Goal: Information Seeking & Learning: Understand process/instructions

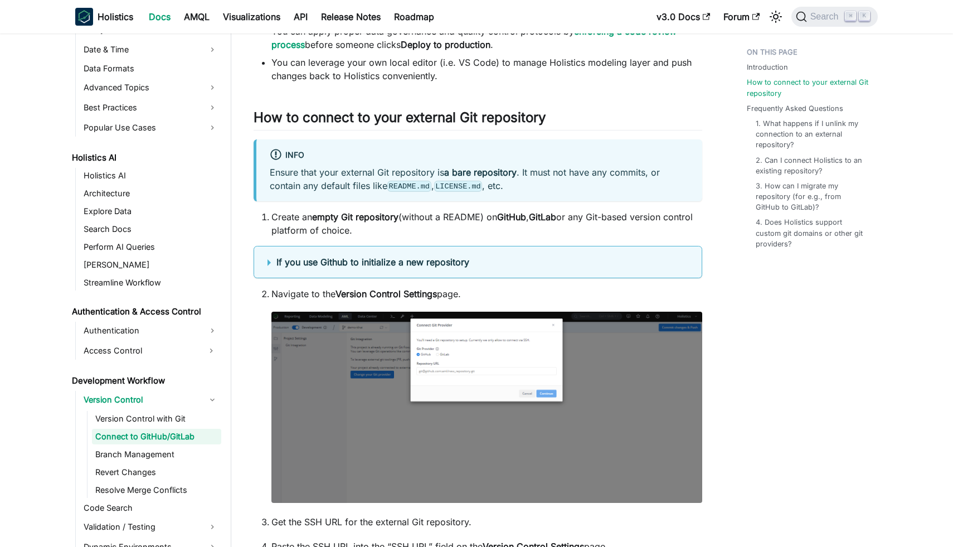
scroll to position [285, 0]
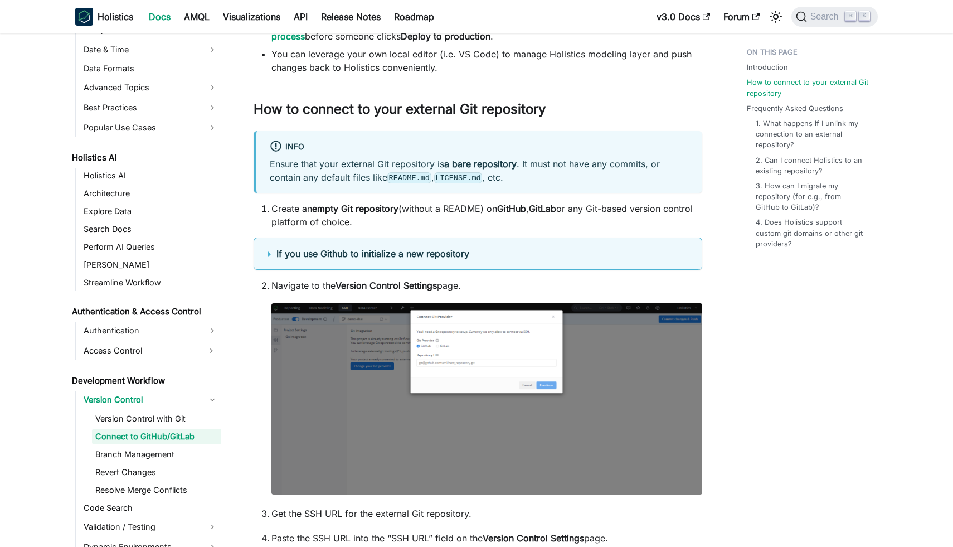
click at [269, 255] on summary "If you use Github to initialize a new repository" at bounding box center [478, 253] width 421 height 13
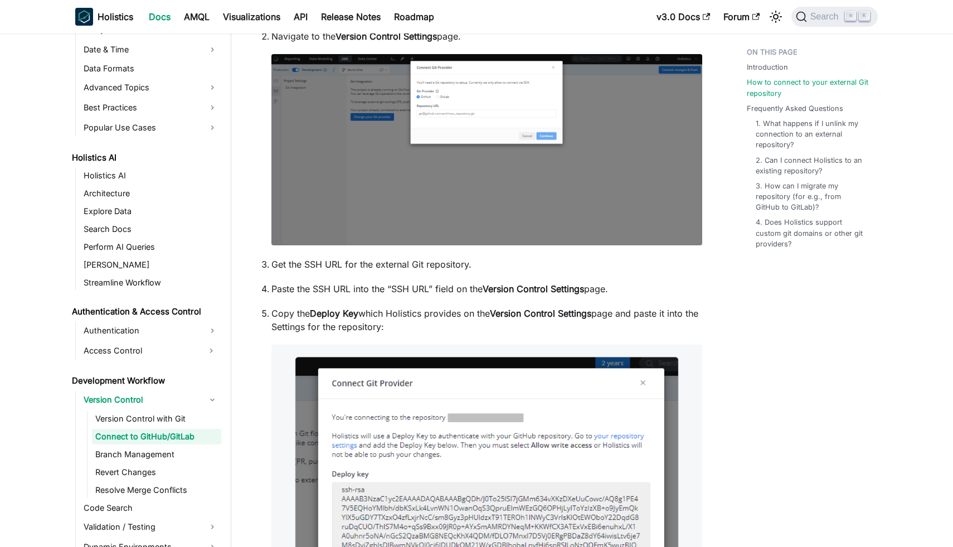
scroll to position [742, 0]
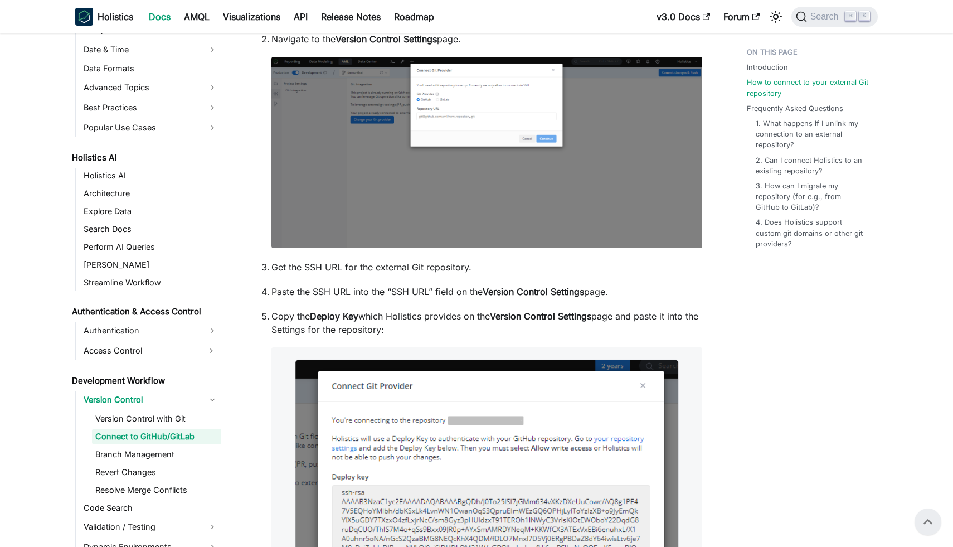
click at [597, 167] on img at bounding box center [486, 152] width 431 height 191
click at [163, 408] on link "Version Control" at bounding box center [150, 400] width 141 height 18
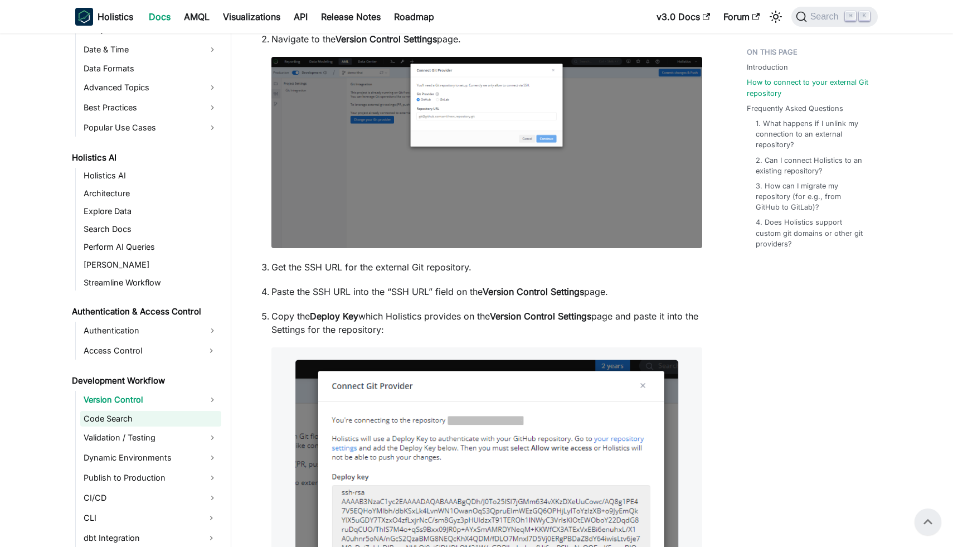
click at [157, 416] on link "Code Search" at bounding box center [150, 419] width 141 height 16
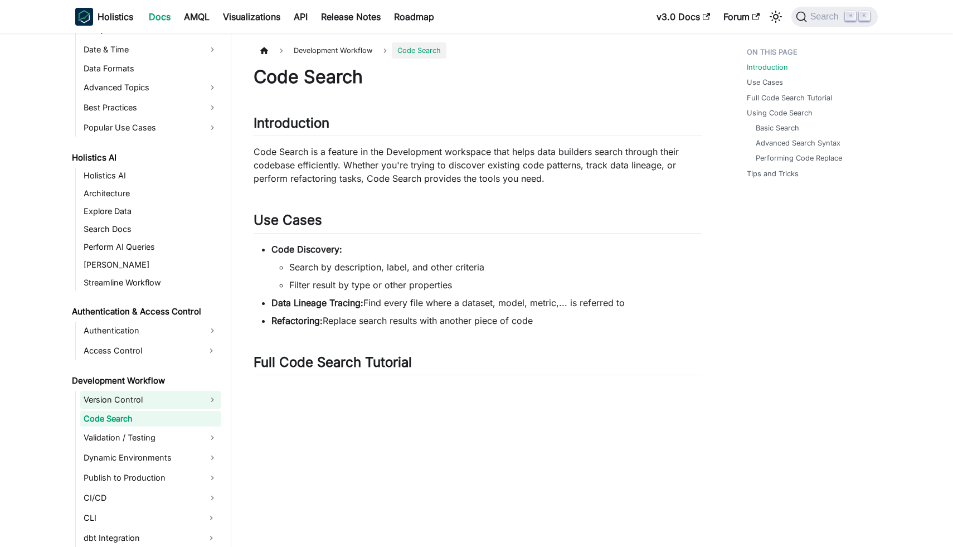
click at [157, 404] on link "Version Control" at bounding box center [150, 400] width 141 height 18
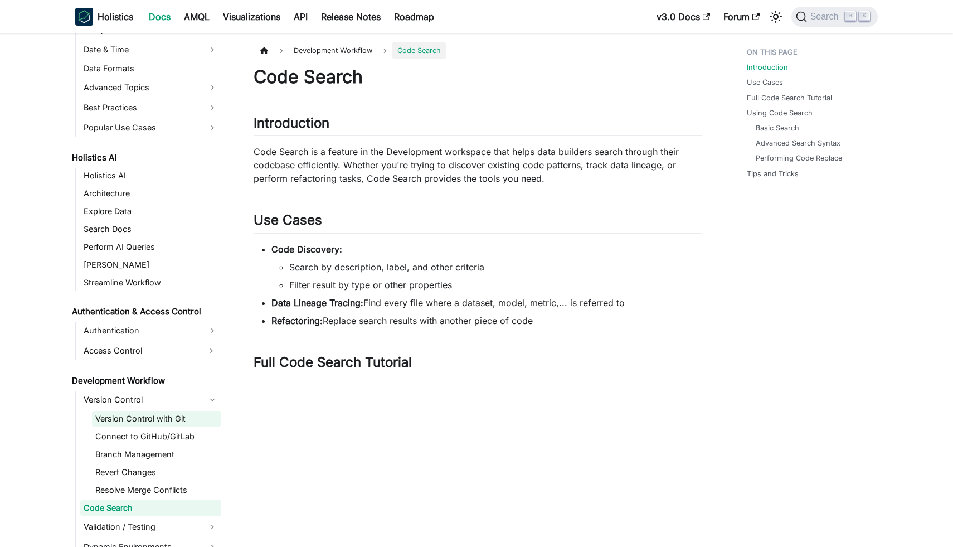
click at [151, 415] on link "Version Control with Git" at bounding box center [156, 419] width 129 height 16
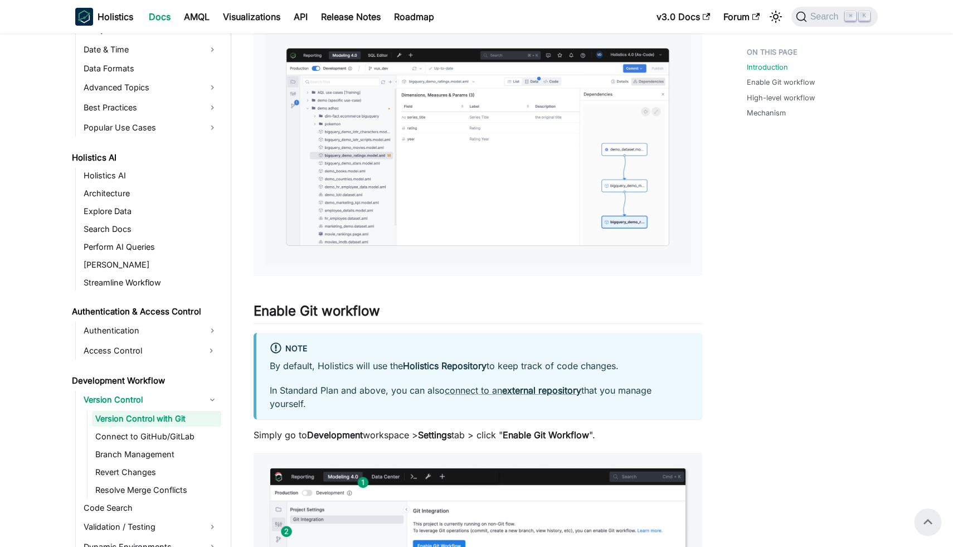
scroll to position [332, 0]
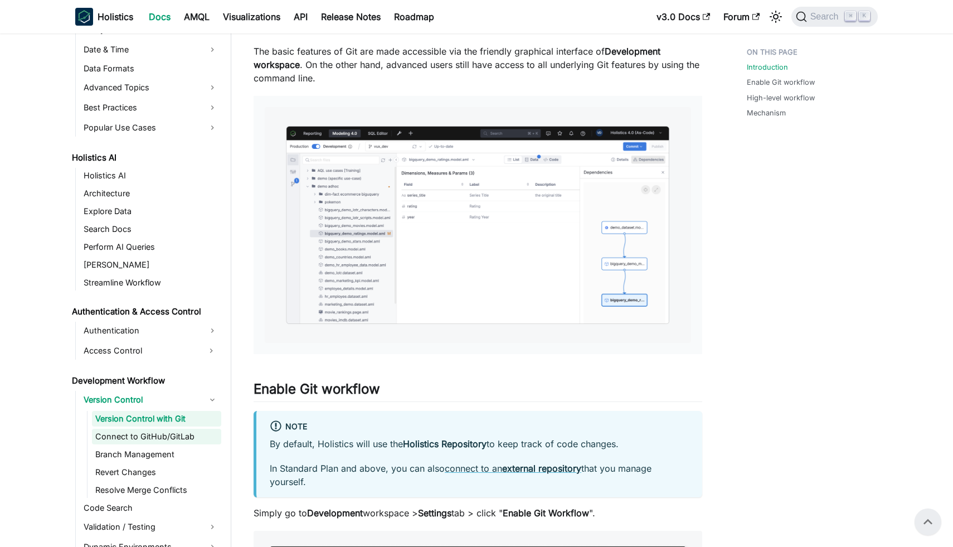
click at [173, 435] on link "Connect to GitHub/GitLab" at bounding box center [156, 437] width 129 height 16
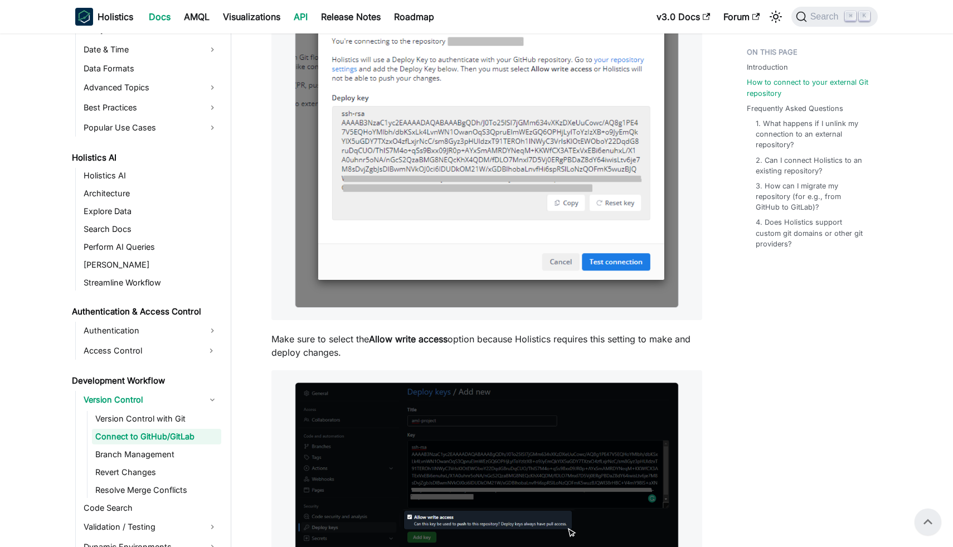
scroll to position [909, 0]
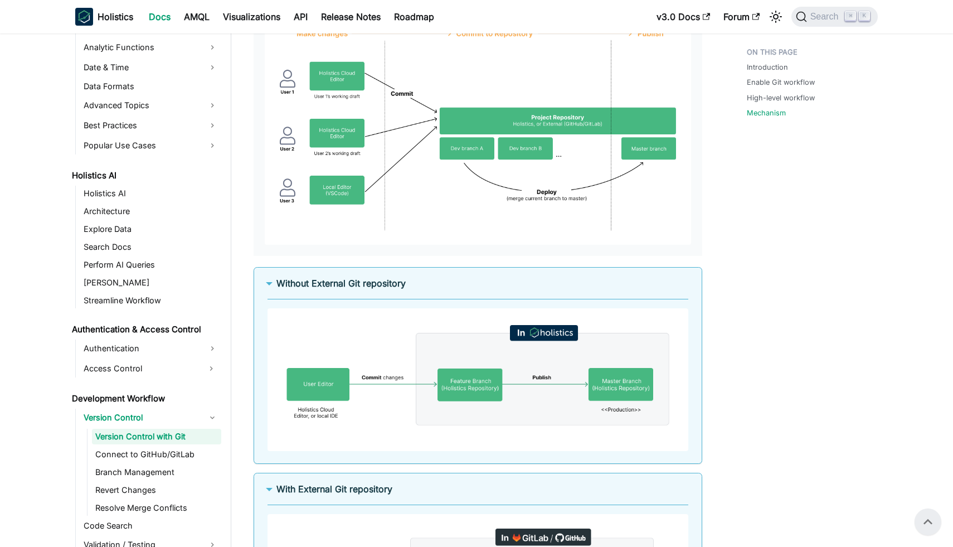
scroll to position [1590, 0]
